Goal: Information Seeking & Learning: Find contact information

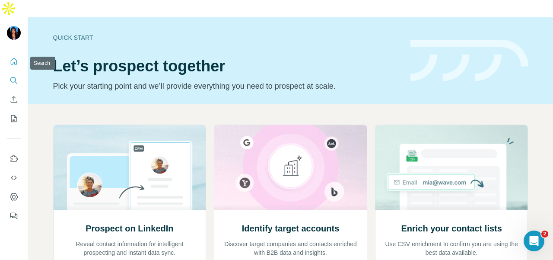
click at [14, 76] on icon "Search" at bounding box center [14, 80] width 9 height 9
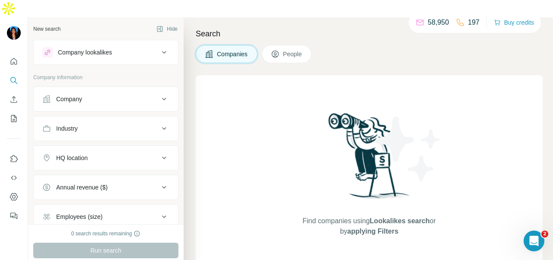
click at [81, 95] on div "Company" at bounding box center [69, 99] width 26 height 9
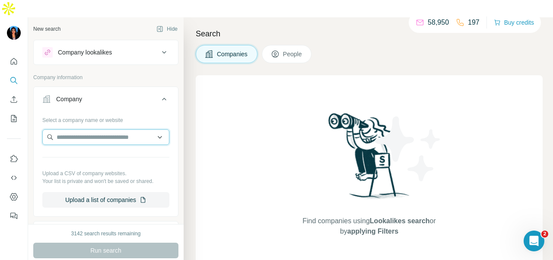
click at [80, 129] on input "text" at bounding box center [105, 137] width 127 height 16
paste input "**********"
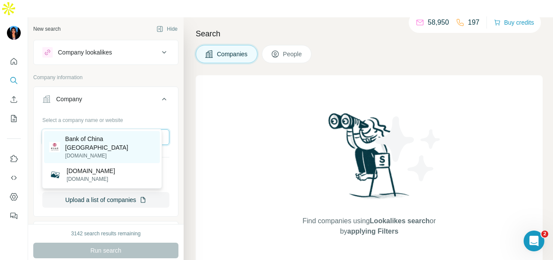
type input "**********"
click at [126, 152] on p "[DOMAIN_NAME]" at bounding box center [110, 156] width 90 height 8
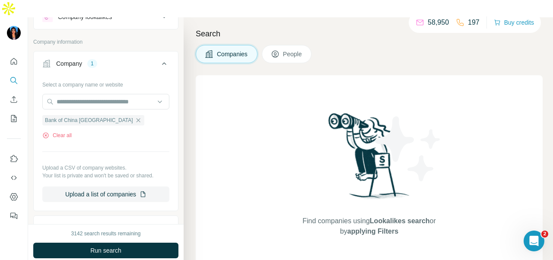
scroll to position [216, 0]
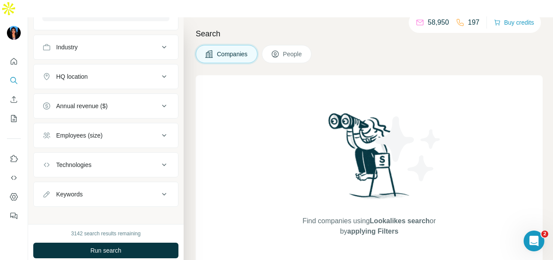
click at [281, 45] on button "People" at bounding box center [287, 54] width 50 height 18
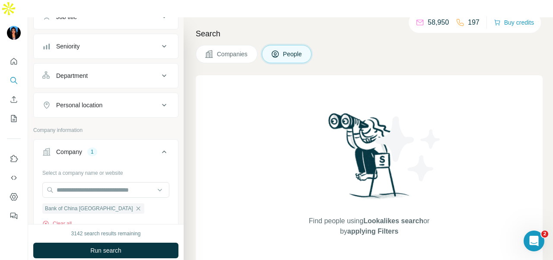
scroll to position [70, 0]
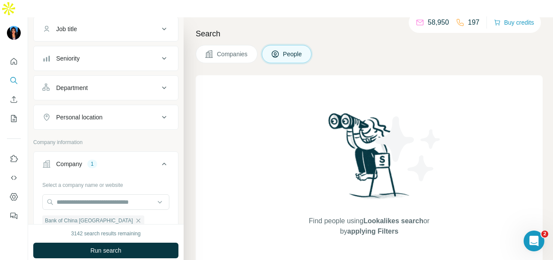
click at [113, 83] on div "Department" at bounding box center [100, 87] width 117 height 9
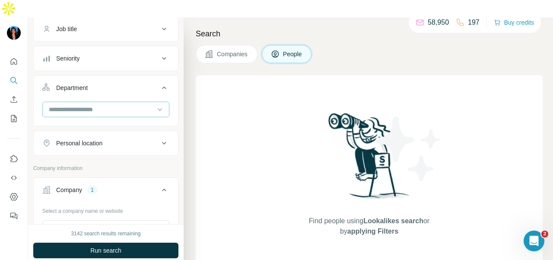
click at [115, 105] on input at bounding box center [101, 110] width 107 height 10
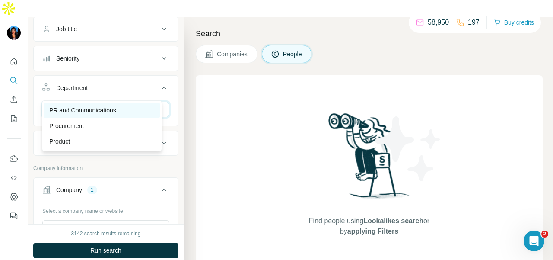
type input "**"
click at [124, 109] on div "PR and Communications" at bounding box center [101, 110] width 105 height 9
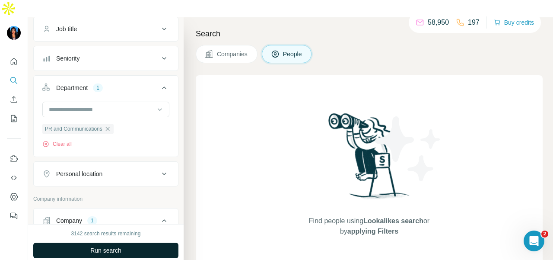
click at [149, 242] on button "Run search" at bounding box center [105, 250] width 145 height 16
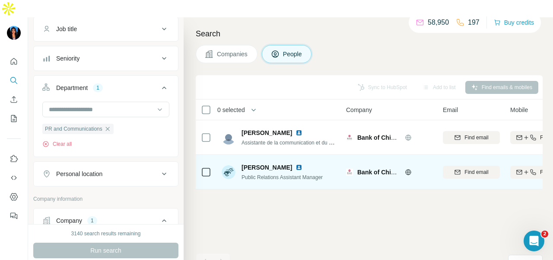
click at [296, 164] on img at bounding box center [299, 167] width 7 height 7
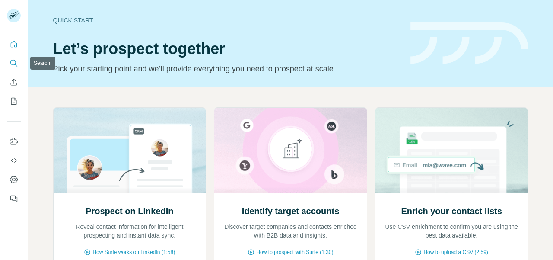
click at [16, 66] on icon "Search" at bounding box center [14, 63] width 9 height 9
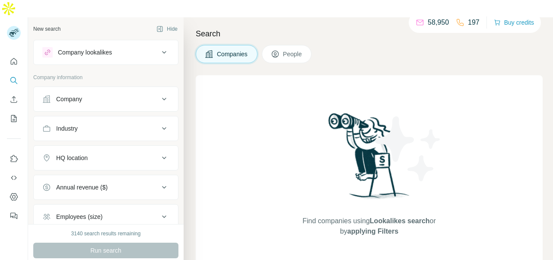
click at [97, 95] on div "Company" at bounding box center [100, 99] width 117 height 9
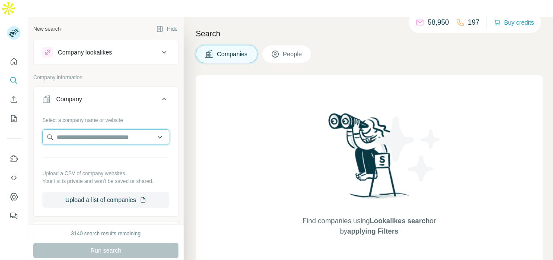
click at [103, 129] on input "text" at bounding box center [105, 137] width 127 height 16
paste input "**********"
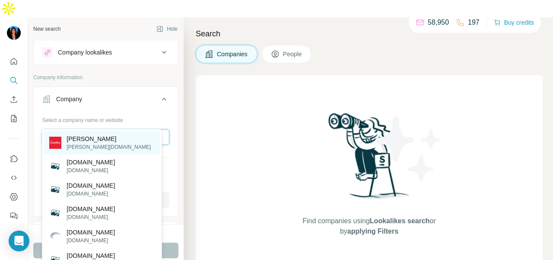
type input "**********"
click at [129, 139] on div "Cooley cooley.com" at bounding box center [102, 142] width 116 height 23
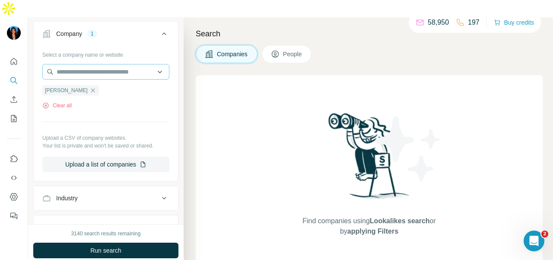
scroll to position [130, 0]
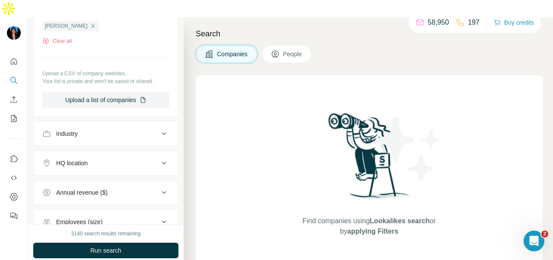
click at [271, 45] on button "People" at bounding box center [287, 54] width 50 height 18
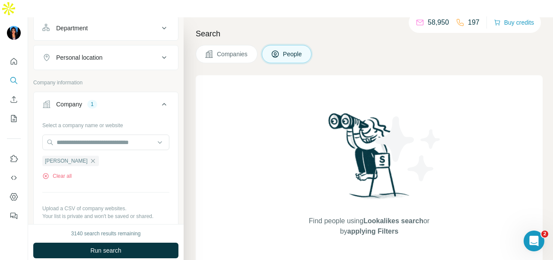
scroll to position [43, 0]
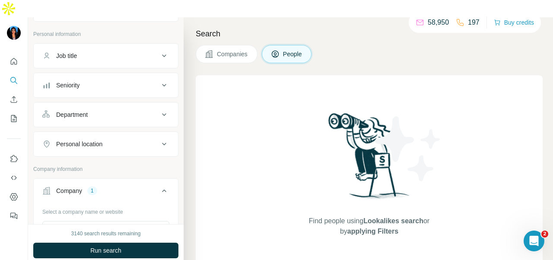
click at [142, 104] on button "Department" at bounding box center [106, 114] width 144 height 21
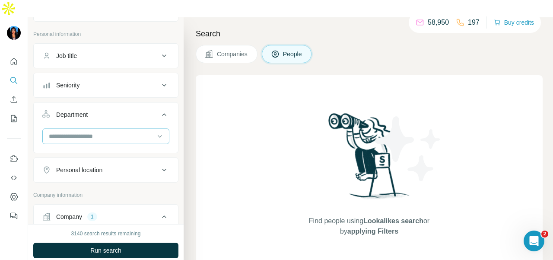
click at [142, 129] on div at bounding box center [101, 136] width 107 height 15
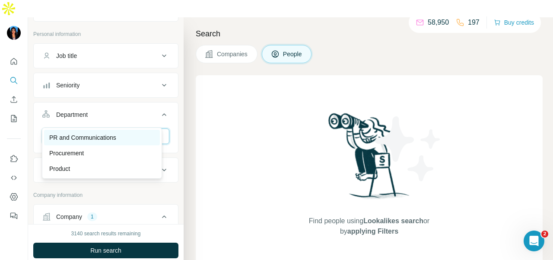
type input "**"
click at [134, 136] on div "PR and Communications" at bounding box center [101, 137] width 105 height 9
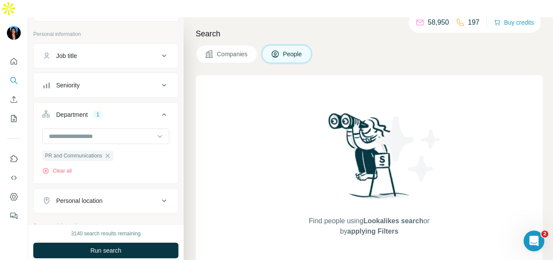
drag, startPoint x: 118, startPoint y: 232, endPoint x: 121, endPoint y: 235, distance: 4.7
click at [118, 246] on span "Run search" at bounding box center [105, 250] width 31 height 9
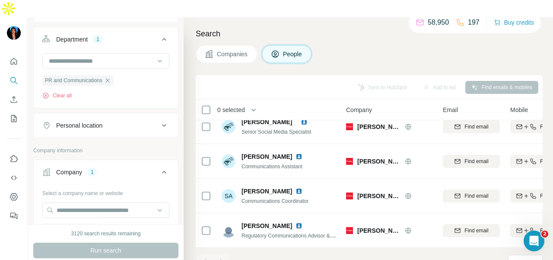
scroll to position [86, 0]
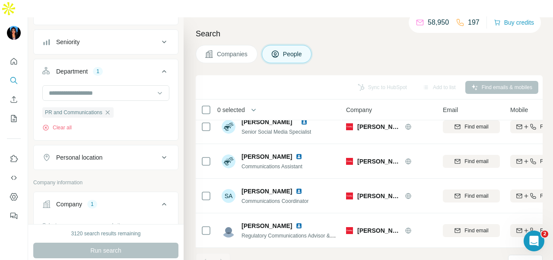
click at [142, 153] on div "Personal location" at bounding box center [100, 157] width 117 height 9
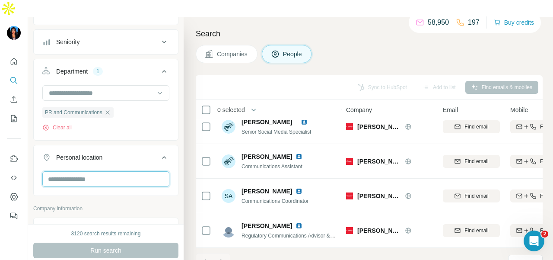
click at [135, 171] on input "text" at bounding box center [105, 179] width 127 height 16
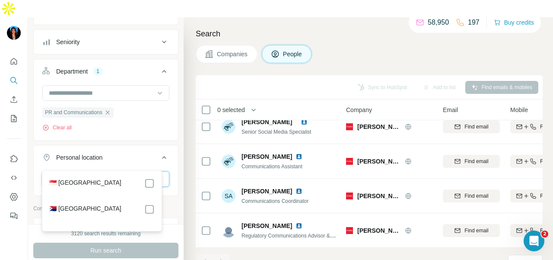
type input "***"
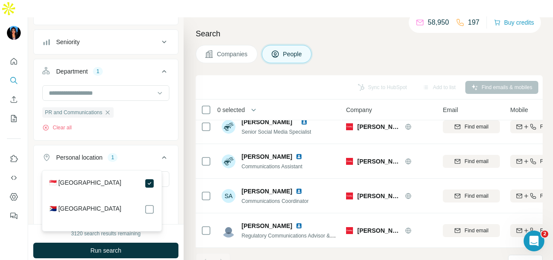
click at [161, 230] on div "🇸🇬 Singapore 🇸🇽 Sint Maarten" at bounding box center [102, 200] width 120 height 61
click at [162, 242] on button "Run search" at bounding box center [105, 250] width 145 height 16
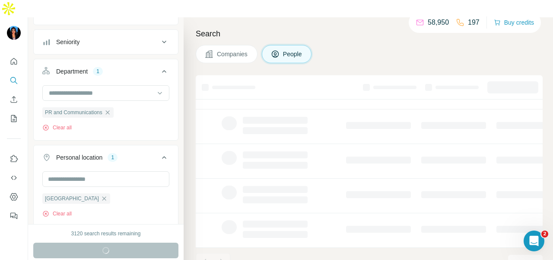
scroll to position [220, 0]
